Goal: Information Seeking & Learning: Learn about a topic

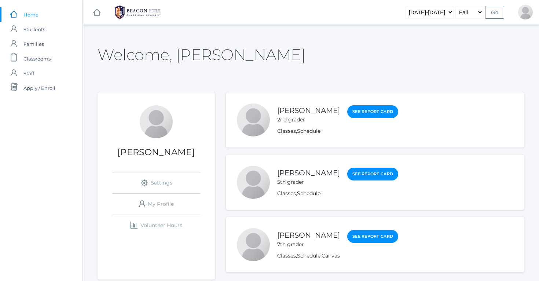
click at [295, 108] on link "[PERSON_NAME]" at bounding box center [308, 110] width 63 height 9
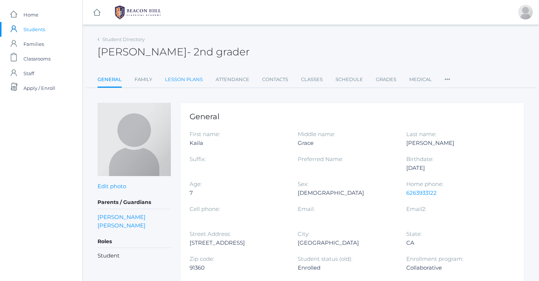
click at [187, 80] on link "Lesson Plans" at bounding box center [184, 79] width 38 height 15
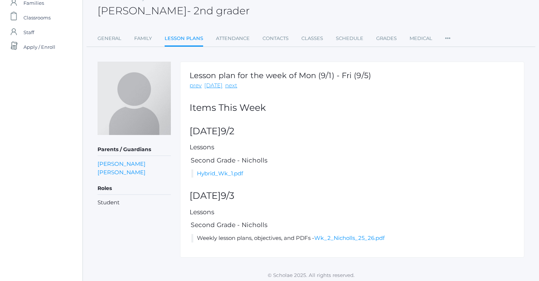
scroll to position [41, 0]
click at [230, 174] on link "Hybrid_Wk_1.pdf" at bounding box center [220, 173] width 46 height 7
click at [227, 87] on link "next" at bounding box center [231, 86] width 12 height 8
click at [227, 174] on link "Hybrid_Wk_2.pdf" at bounding box center [221, 173] width 48 height 7
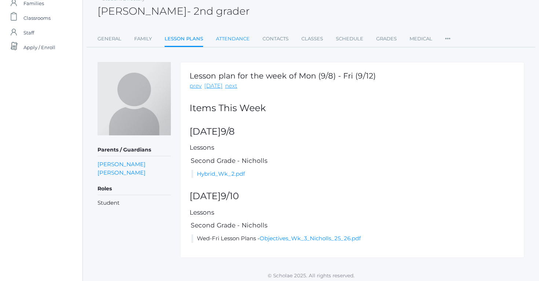
click at [244, 39] on link "Attendance" at bounding box center [233, 39] width 34 height 15
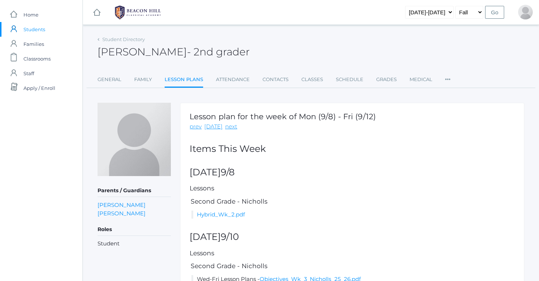
scroll to position [41, 0]
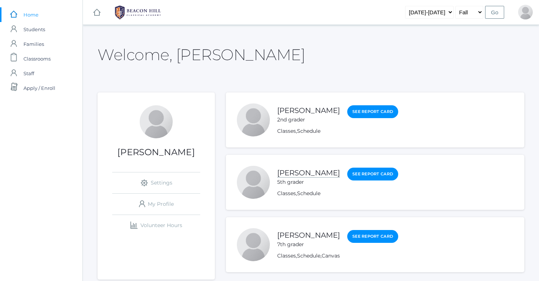
click at [292, 171] on link "[PERSON_NAME]" at bounding box center [308, 172] width 63 height 9
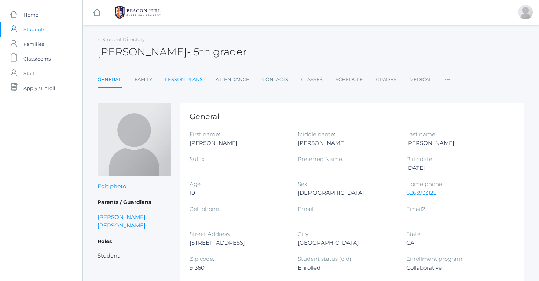
click at [194, 79] on link "Lesson Plans" at bounding box center [184, 79] width 38 height 15
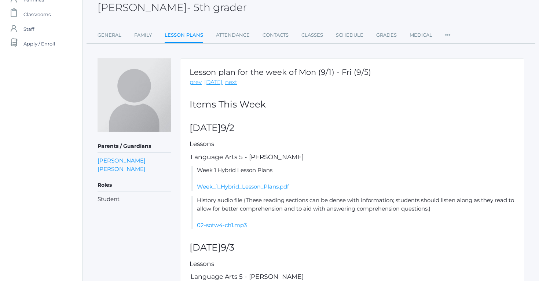
scroll to position [40, 0]
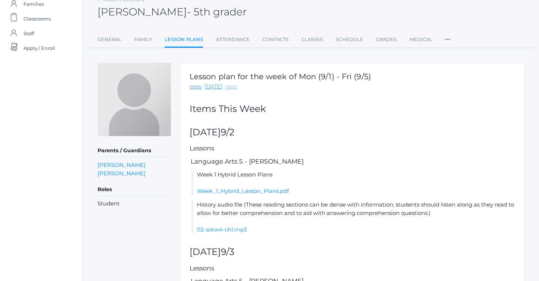
click at [229, 85] on link "next" at bounding box center [231, 86] width 12 height 8
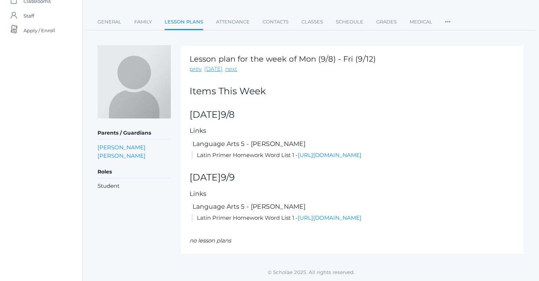
scroll to position [68, 0]
click at [298, 151] on link "[URL][DOMAIN_NAME]" at bounding box center [330, 154] width 64 height 7
click at [298, 218] on link "[URL][DOMAIN_NAME]" at bounding box center [330, 217] width 64 height 7
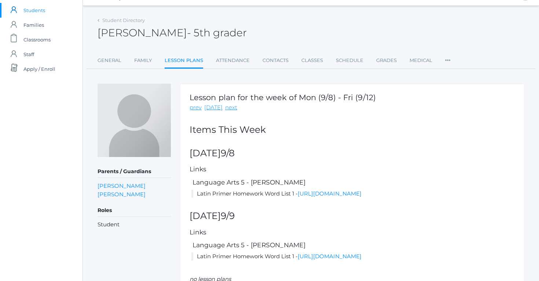
scroll to position [17, 0]
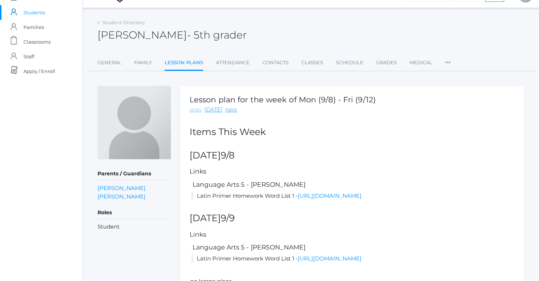
click at [198, 110] on link "prev" at bounding box center [195, 110] width 12 height 8
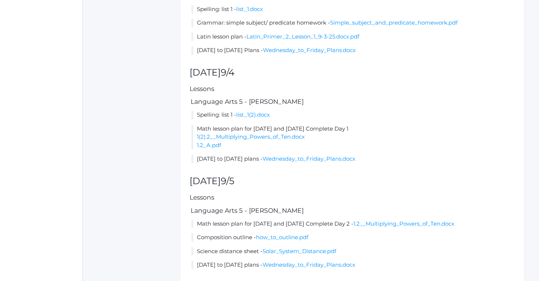
scroll to position [358, 0]
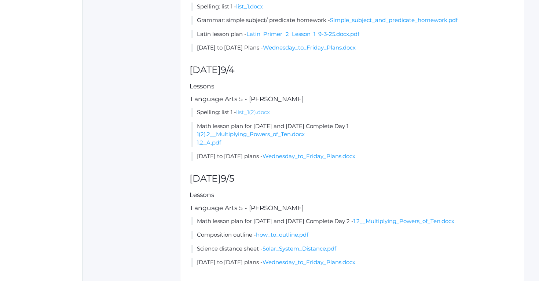
click at [257, 108] on link "list_1(2).docx" at bounding box center [253, 111] width 34 height 7
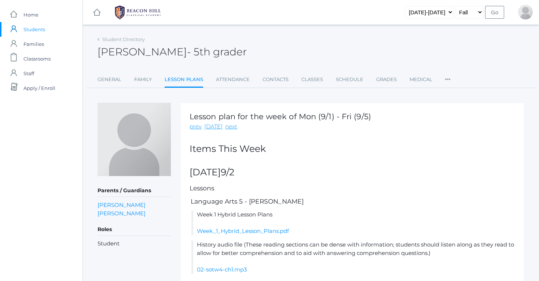
scroll to position [0, 0]
